Goal: Task Accomplishment & Management: Use online tool/utility

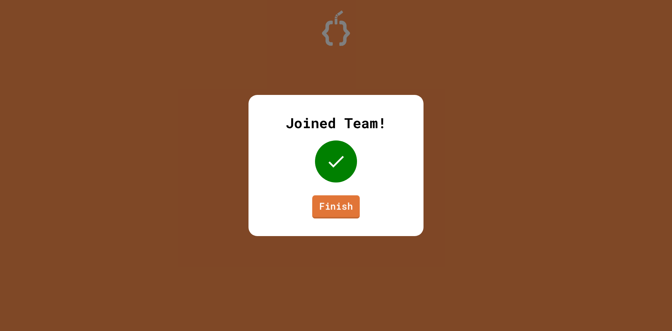
click at [343, 196] on link "Finish" at bounding box center [336, 206] width 48 height 23
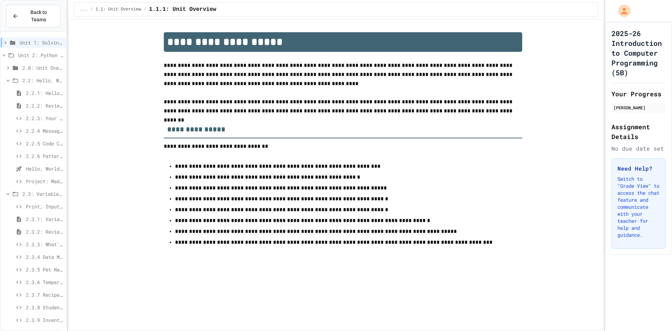
scroll to position [8, 0]
click at [42, 321] on span "Project: Mad Libs (Part 2)" at bounding box center [44, 324] width 37 height 7
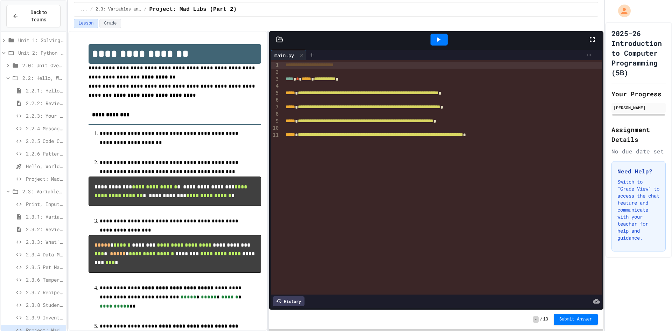
click at [296, 85] on div at bounding box center [443, 86] width 318 height 7
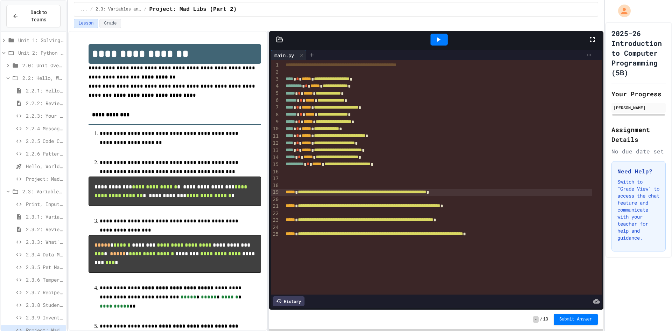
click at [358, 331] on div at bounding box center [336, 332] width 672 height 0
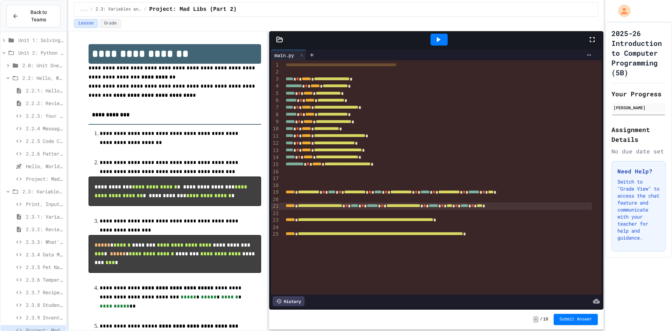
click at [304, 206] on span "**********" at bounding box center [320, 205] width 44 height 5
click at [301, 205] on span "**********" at bounding box center [320, 205] width 44 height 5
click at [452, 206] on span "***" at bounding box center [450, 205] width 6 height 5
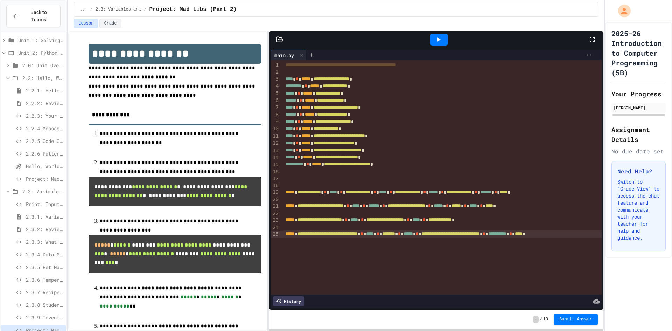
scroll to position [0, 23]
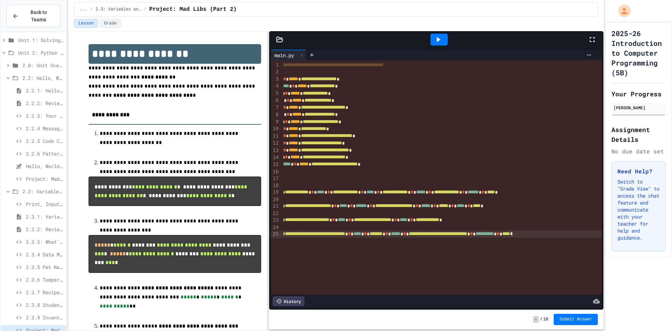
click at [316, 201] on div at bounding box center [437, 199] width 332 height 7
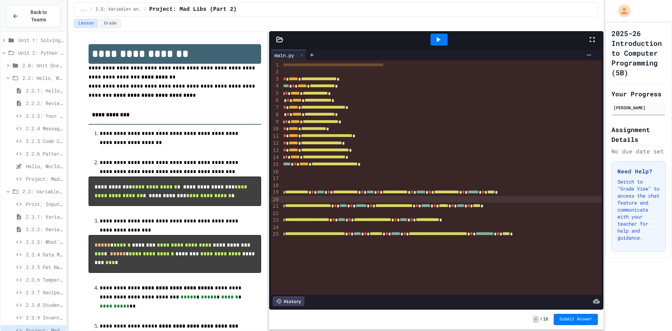
scroll to position [0, 0]
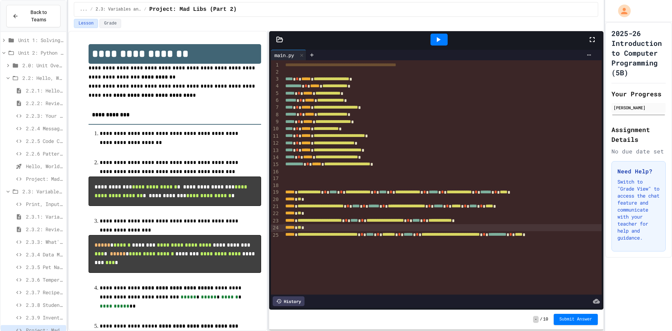
click at [442, 39] on icon at bounding box center [438, 39] width 8 height 8
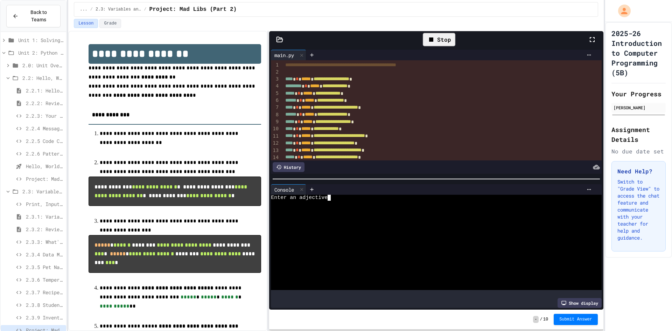
click at [337, 195] on div "Enter an adjective" at bounding box center [430, 198] width 318 height 6
click at [349, 79] on span "**********" at bounding box center [332, 78] width 36 height 5
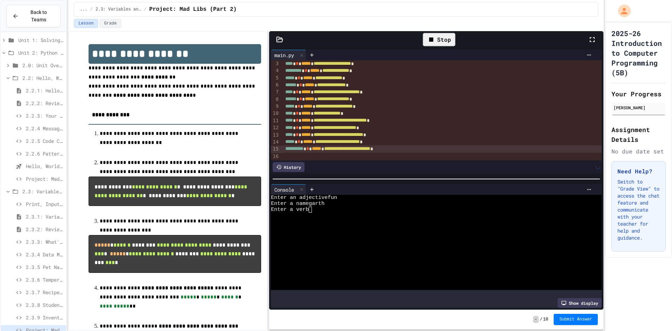
scroll to position [22, 0]
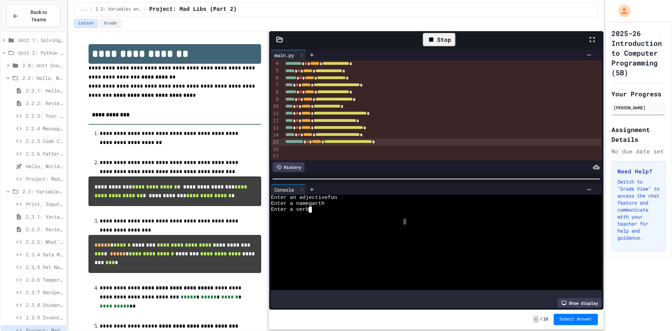
drag, startPoint x: 279, startPoint y: 219, endPoint x: 399, endPoint y: 184, distance: 125.0
click at [403, 211] on div "Enter an adjectivefun Enter a namegarth Enter a verb" at bounding box center [430, 242] width 318 height 95
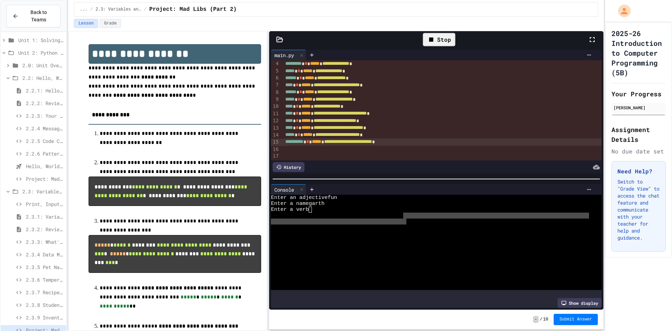
click at [438, 35] on div "Stop" at bounding box center [439, 39] width 33 height 13
click at [439, 37] on icon at bounding box center [438, 39] width 8 height 8
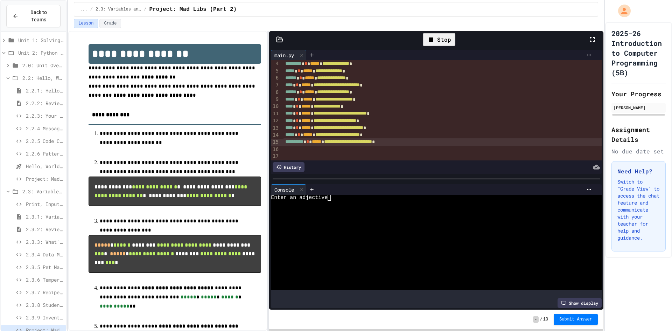
click at [335, 197] on div "Enter an adjective" at bounding box center [430, 198] width 318 height 6
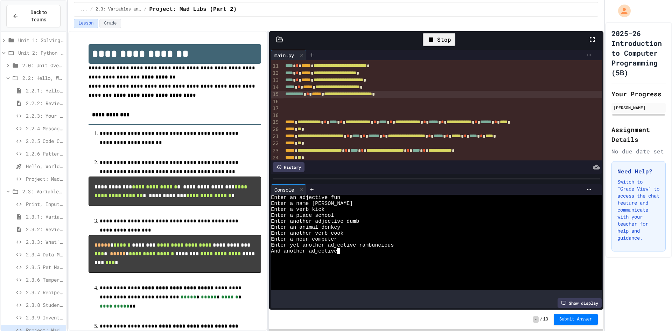
scroll to position [93, 0]
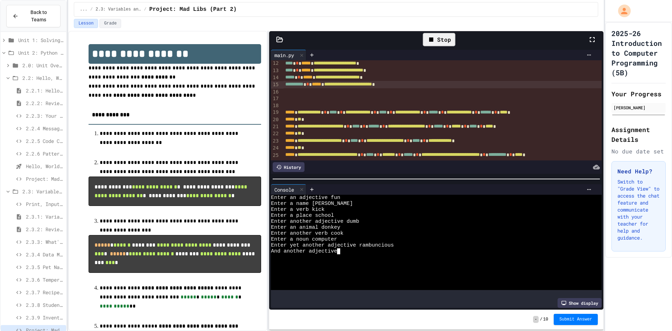
click at [407, 109] on div "**********" at bounding box center [449, 112] width 332 height 7
click at [394, 110] on span "********" at bounding box center [386, 112] width 15 height 5
click at [478, 88] on div at bounding box center [449, 91] width 332 height 7
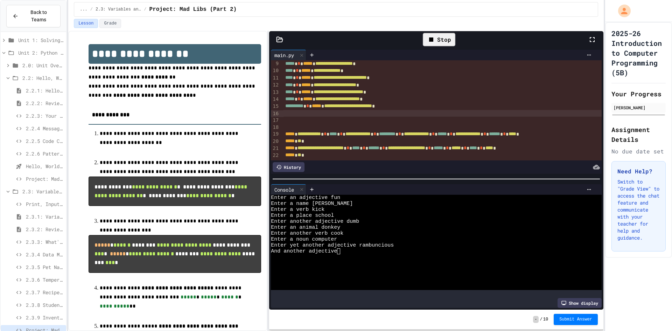
scroll to position [0, 0]
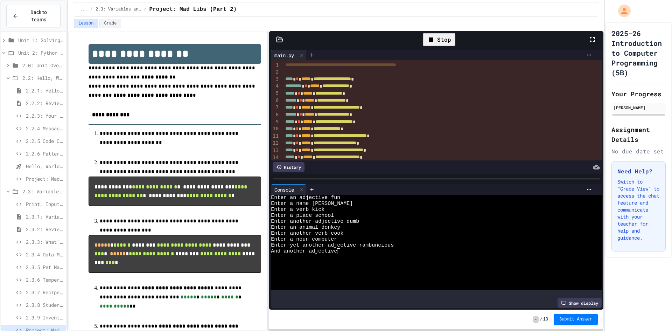
click at [433, 36] on icon at bounding box center [431, 39] width 8 height 8
click at [349, 248] on div "And another adjective" at bounding box center [430, 251] width 318 height 6
click at [437, 37] on icon at bounding box center [438, 39] width 8 height 8
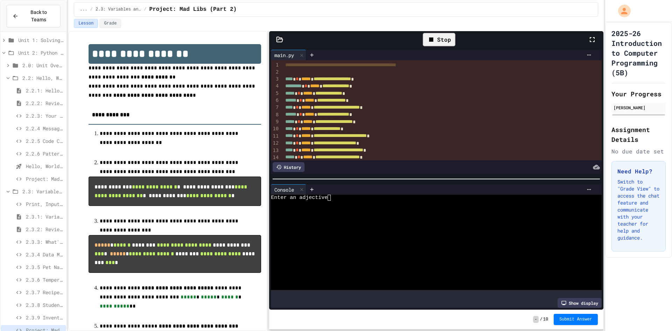
click at [340, 195] on div "Enter an adjective" at bounding box center [430, 198] width 318 height 6
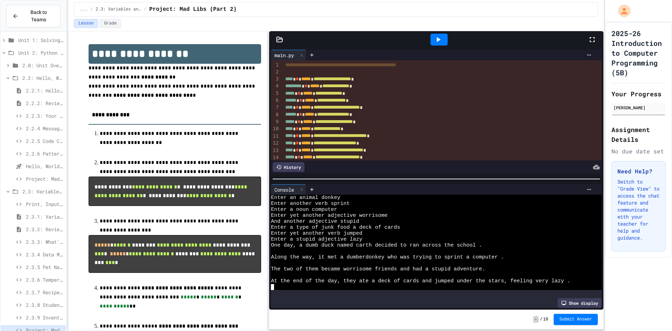
scroll to position [70, 0]
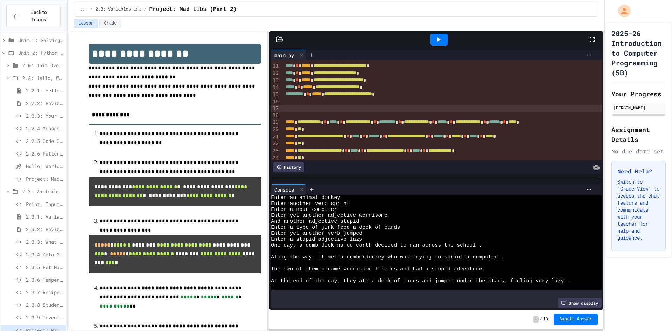
click at [306, 105] on div at bounding box center [449, 108] width 332 height 7
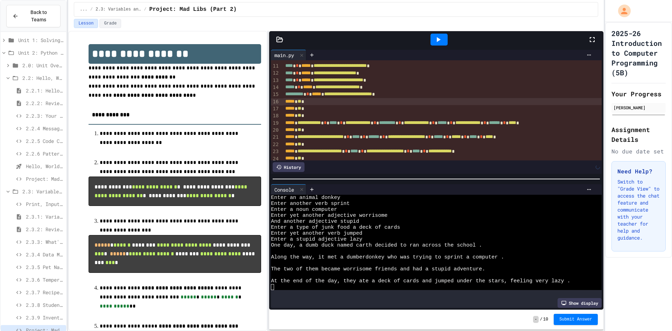
scroll to position [94, 0]
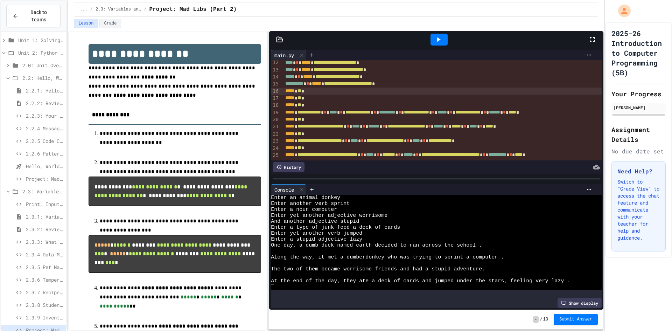
click at [366, 124] on span "*" at bounding box center [364, 126] width 3 height 5
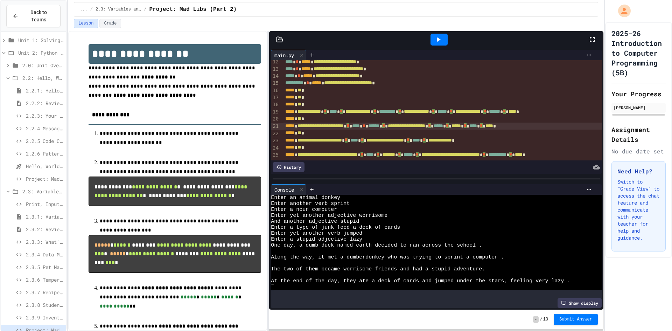
click at [391, 123] on div "**********" at bounding box center [449, 126] width 332 height 7
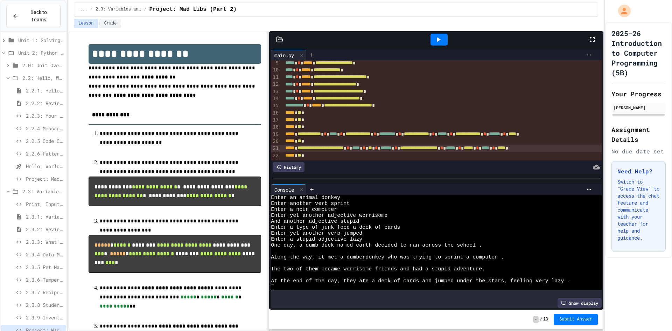
click at [443, 37] on div at bounding box center [439, 40] width 17 height 12
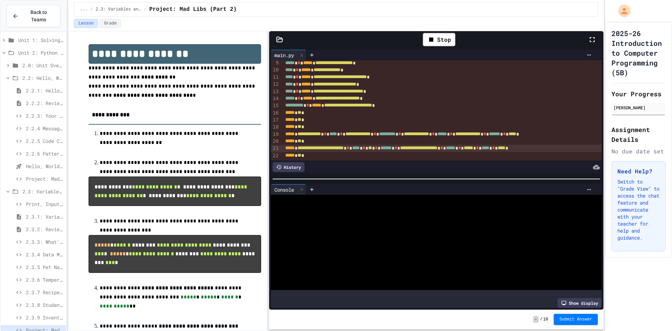
scroll to position [0, 0]
